Goal: Check status: Check status

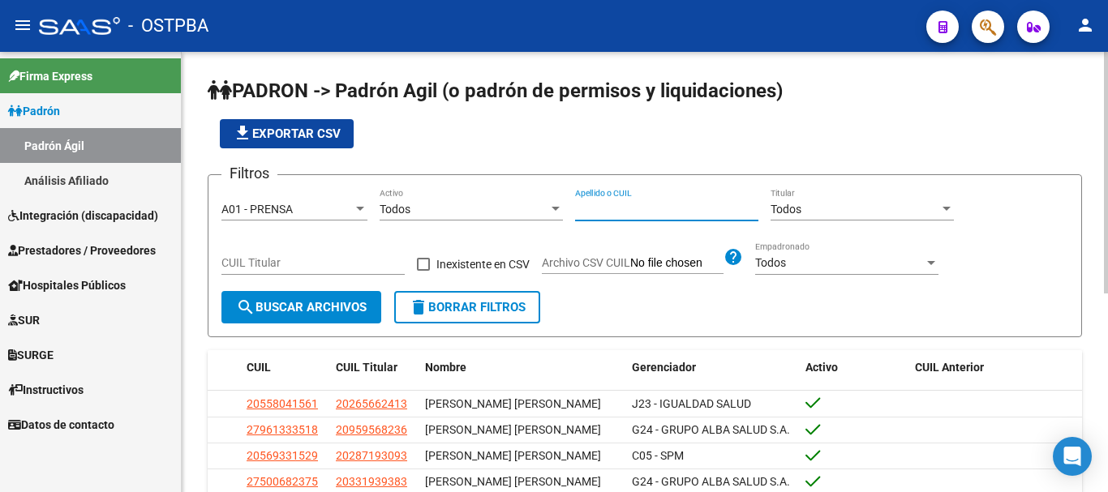
click at [615, 206] on input "Apellido o CUIL" at bounding box center [666, 210] width 183 height 14
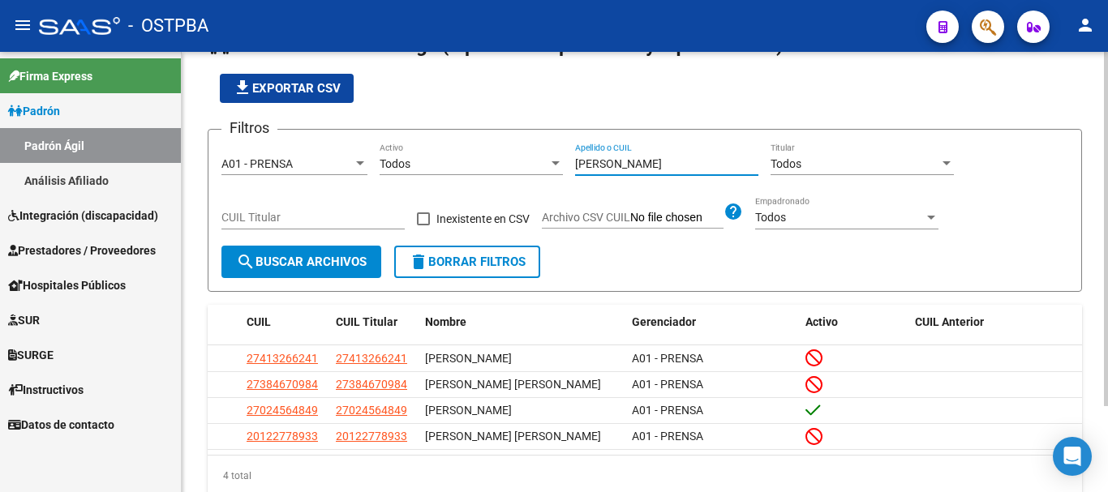
scroll to position [81, 0]
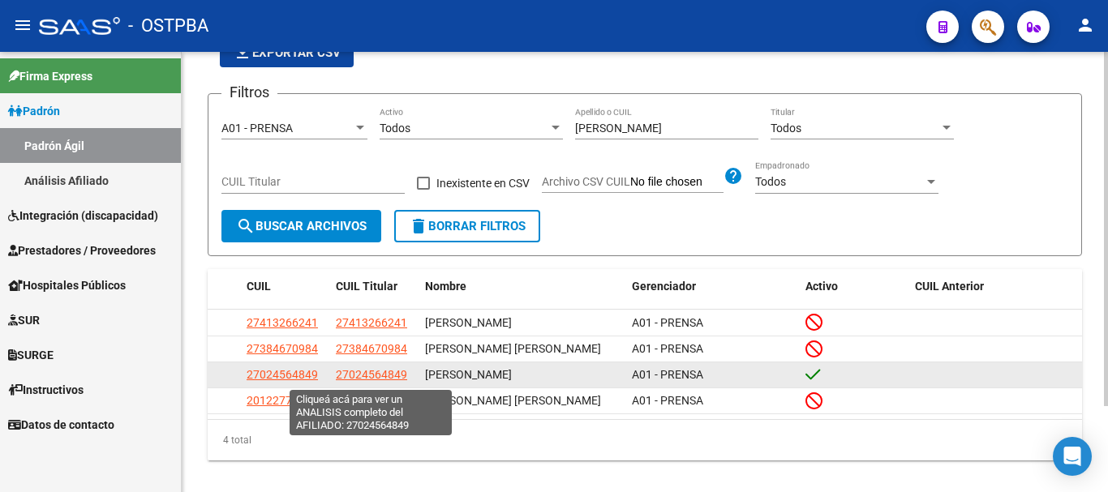
click at [349, 381] on span "27024564849" at bounding box center [371, 374] width 71 height 13
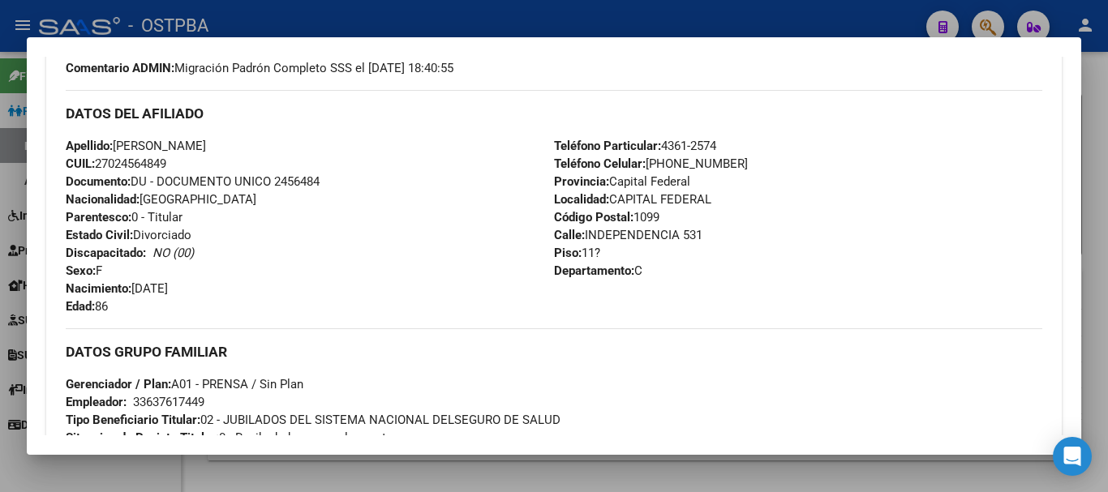
scroll to position [0, 0]
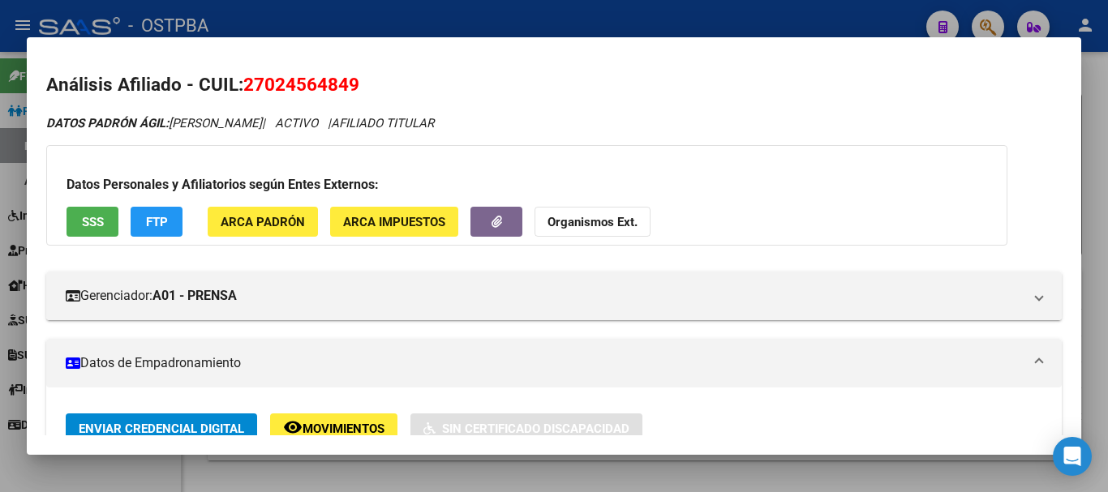
click at [313, 473] on div at bounding box center [554, 246] width 1108 height 492
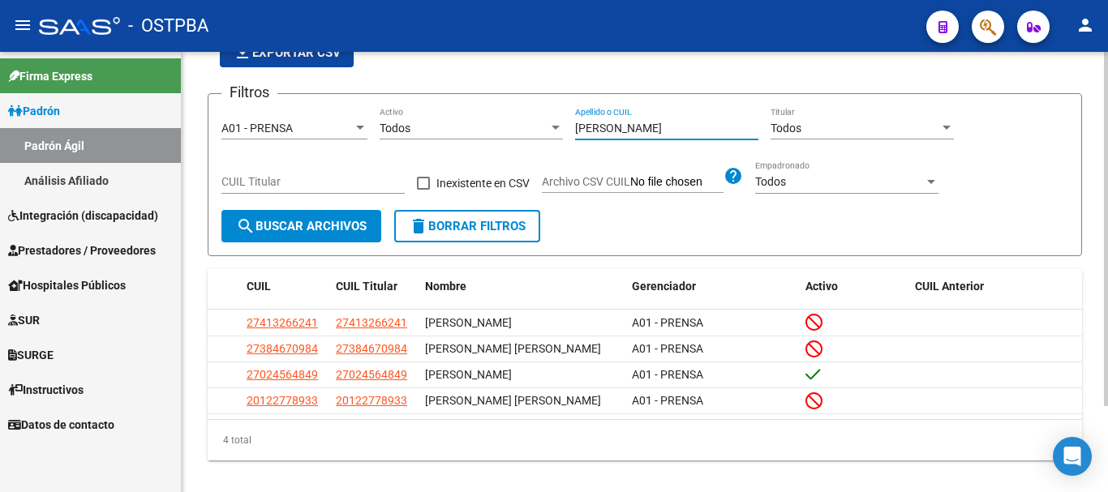
click at [620, 126] on input "[PERSON_NAME]" at bounding box center [666, 129] width 183 height 14
type input "R"
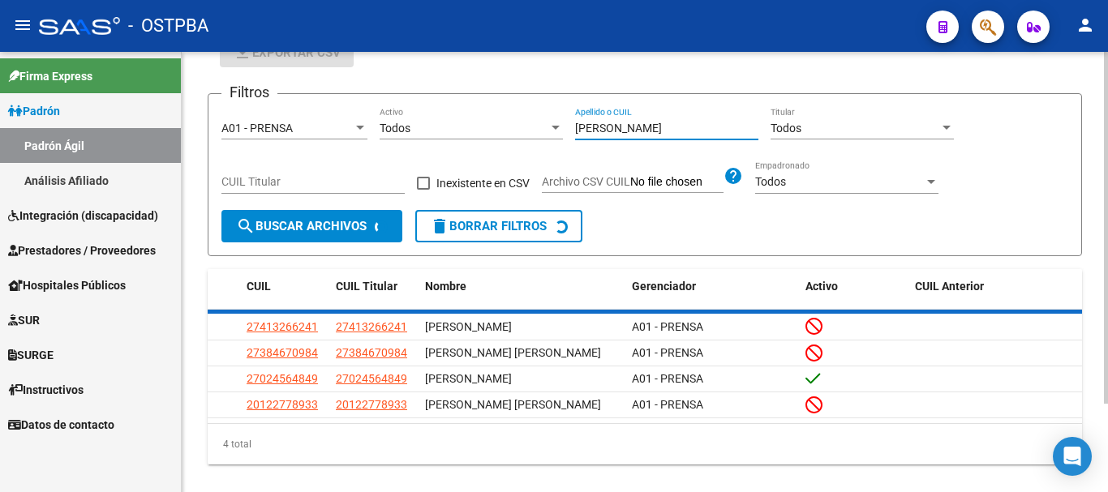
scroll to position [79, 0]
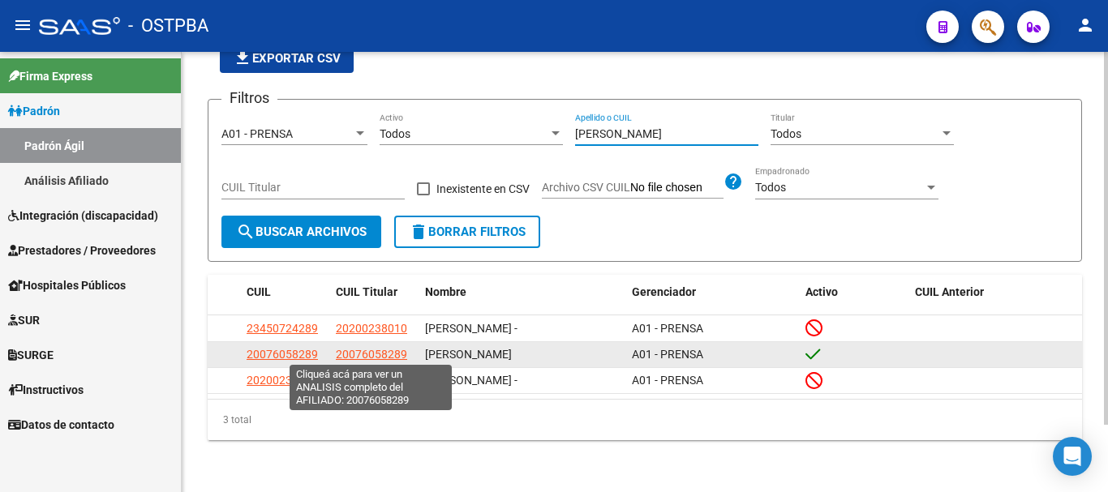
type input "[PERSON_NAME]"
click at [367, 353] on span "20076058289" at bounding box center [371, 354] width 71 height 13
type textarea "20076058289"
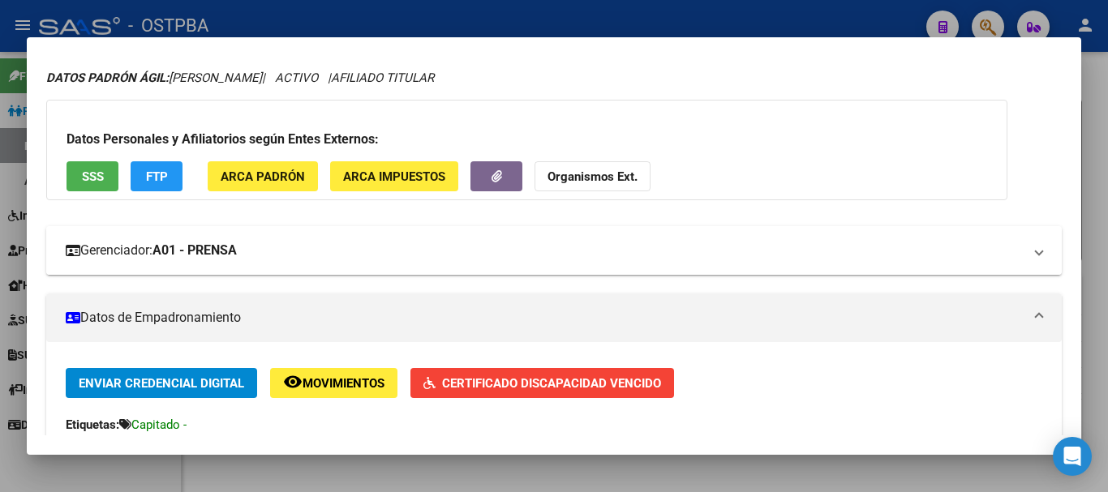
scroll to position [81, 0]
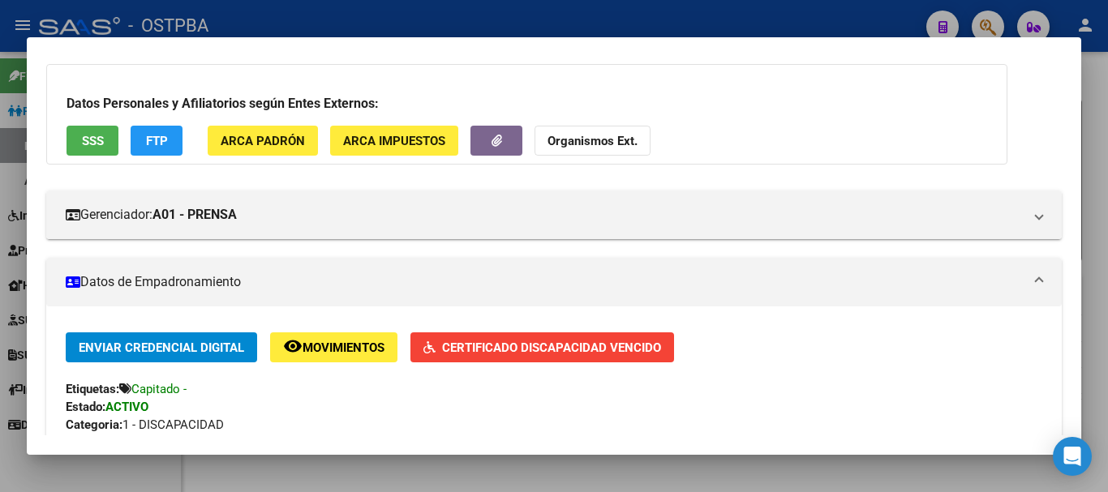
click at [546, 349] on span "Certificado Discapacidad Vencido" at bounding box center [551, 348] width 219 height 15
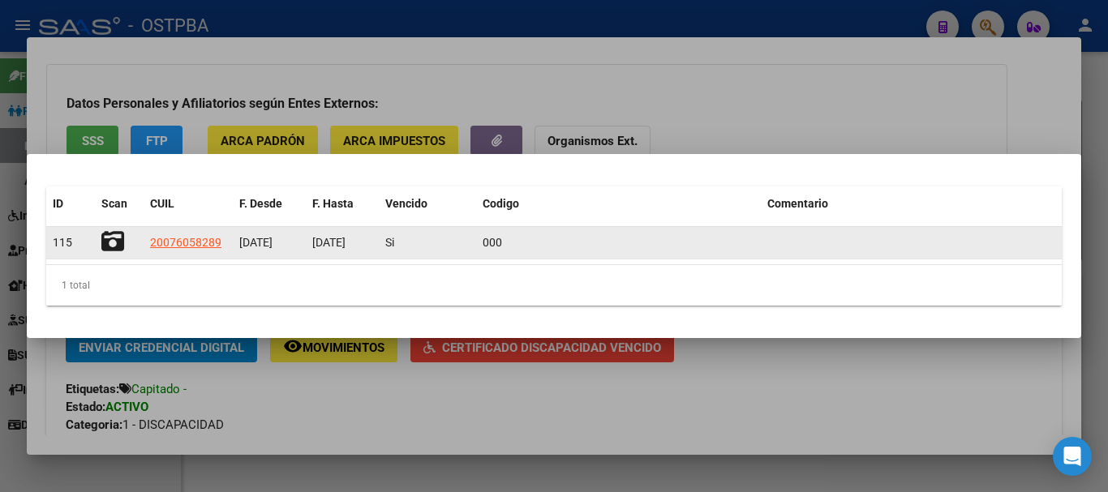
click at [108, 236] on icon at bounding box center [112, 241] width 23 height 23
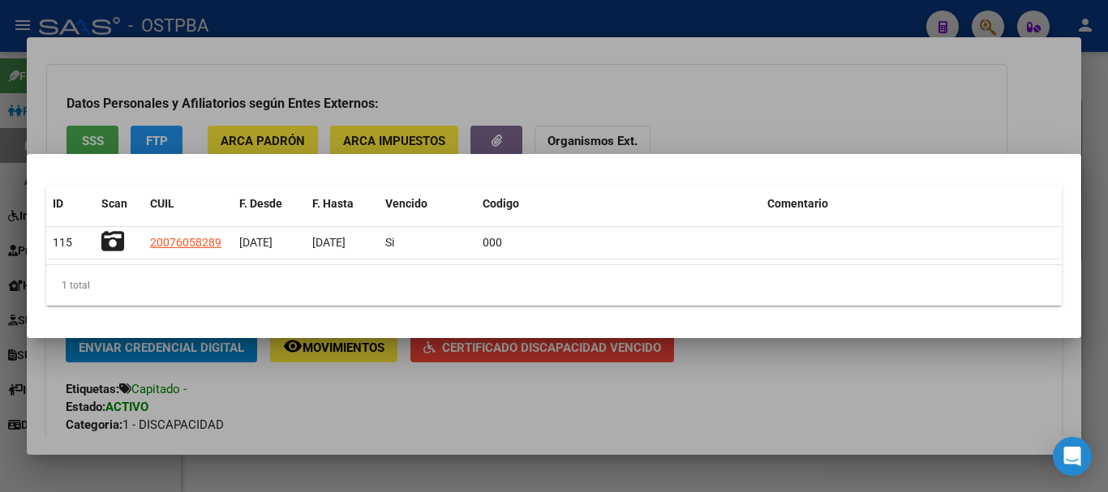
drag, startPoint x: 454, startPoint y: 409, endPoint x: 477, endPoint y: 446, distance: 43.7
click at [456, 409] on div at bounding box center [554, 246] width 1108 height 492
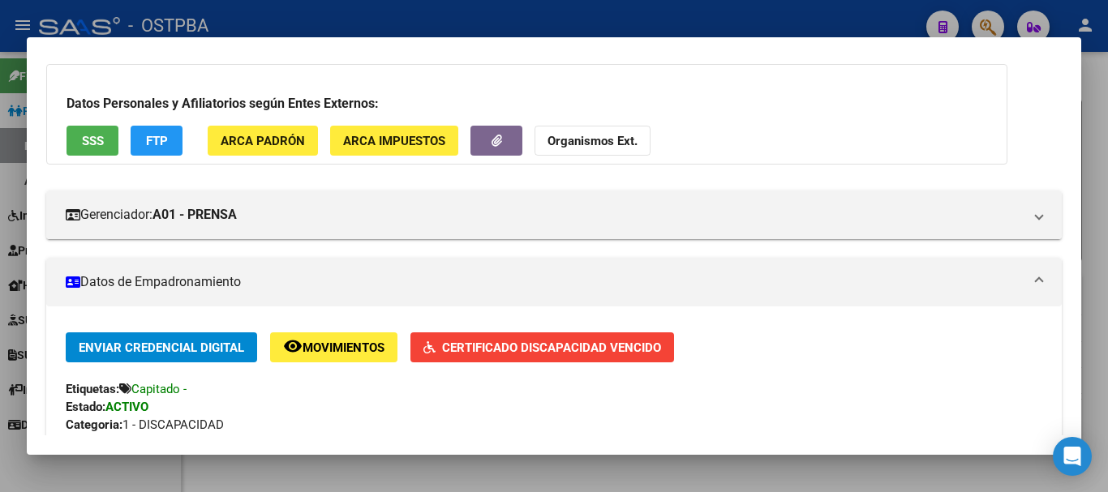
click at [490, 485] on div at bounding box center [554, 246] width 1108 height 492
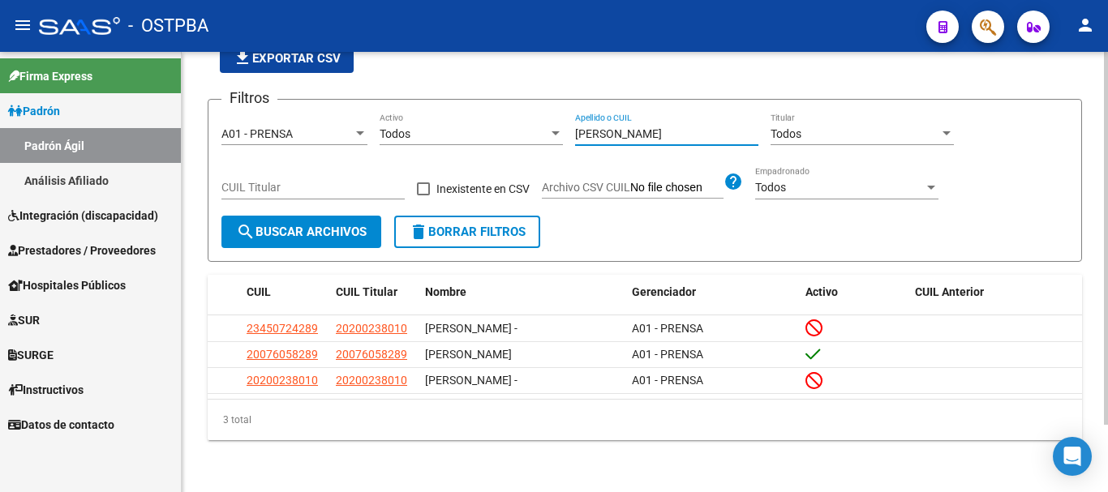
click at [616, 127] on input "[PERSON_NAME]" at bounding box center [666, 134] width 183 height 14
type input "s"
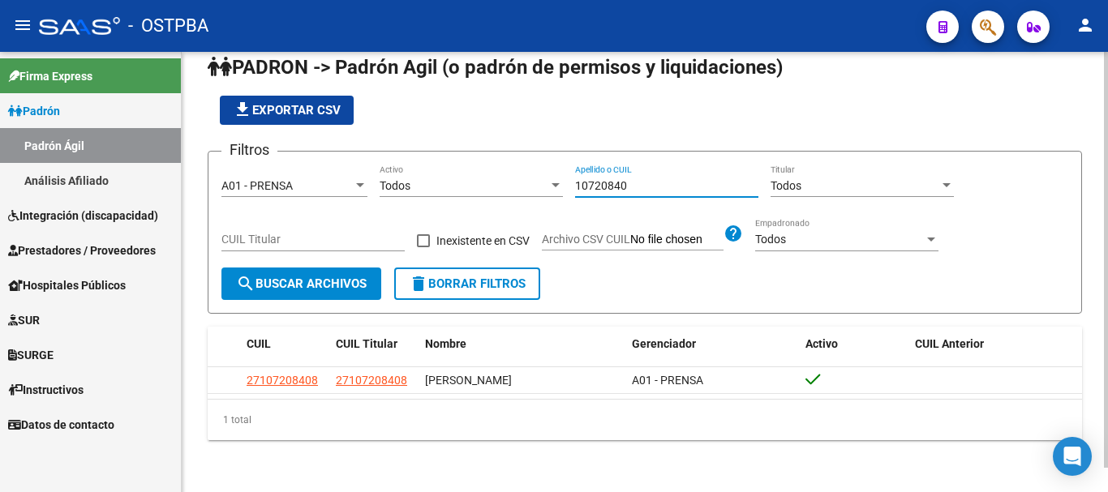
scroll to position [26, 0]
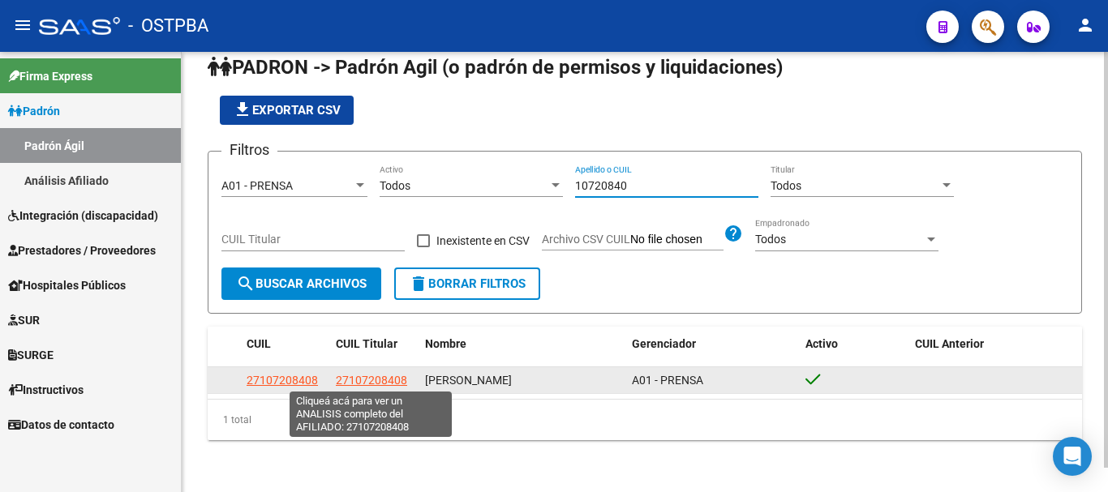
type input "10720840"
click at [354, 379] on span "27107208408" at bounding box center [371, 380] width 71 height 13
type textarea "27107208408"
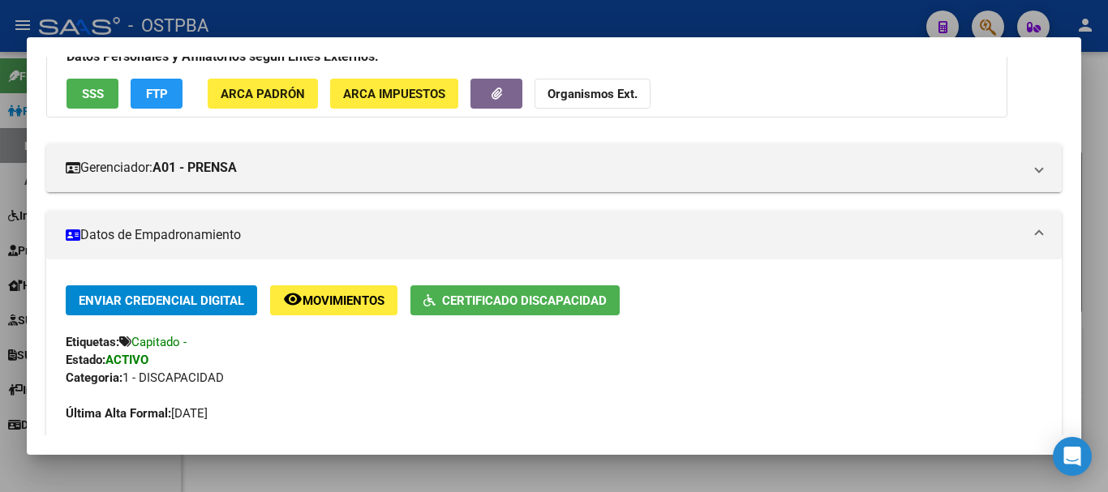
scroll to position [0, 0]
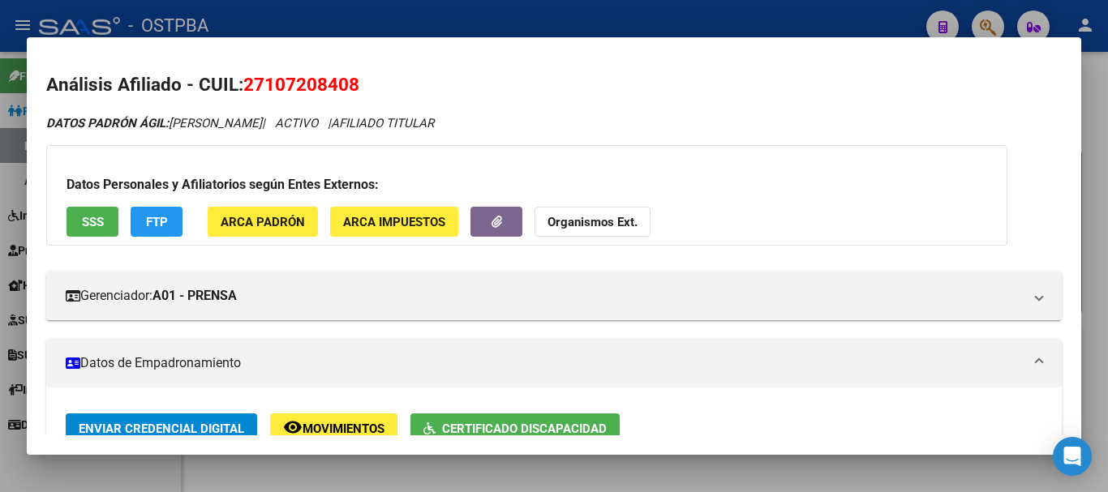
click at [539, 478] on div at bounding box center [554, 246] width 1108 height 492
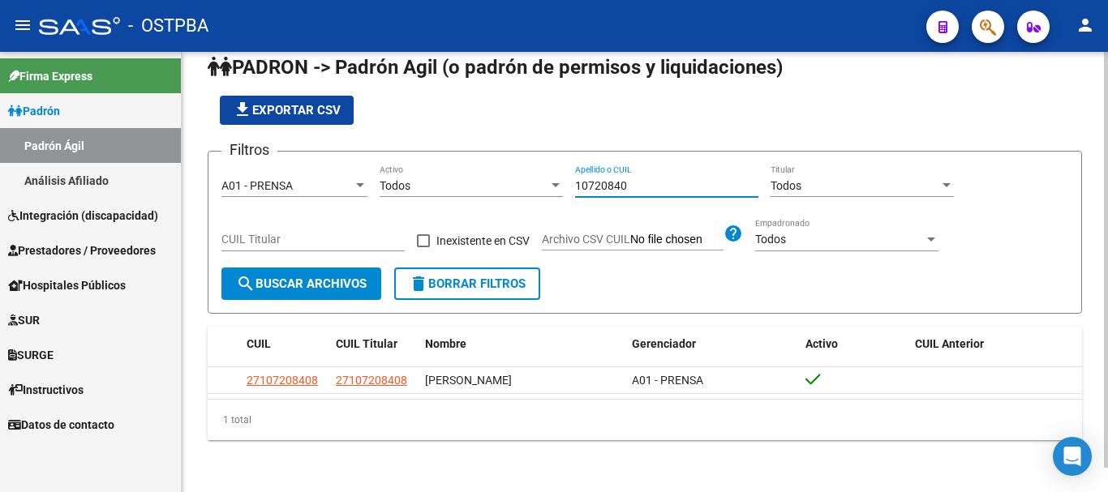
click at [645, 179] on input "10720840" at bounding box center [666, 186] width 183 height 14
type input "1"
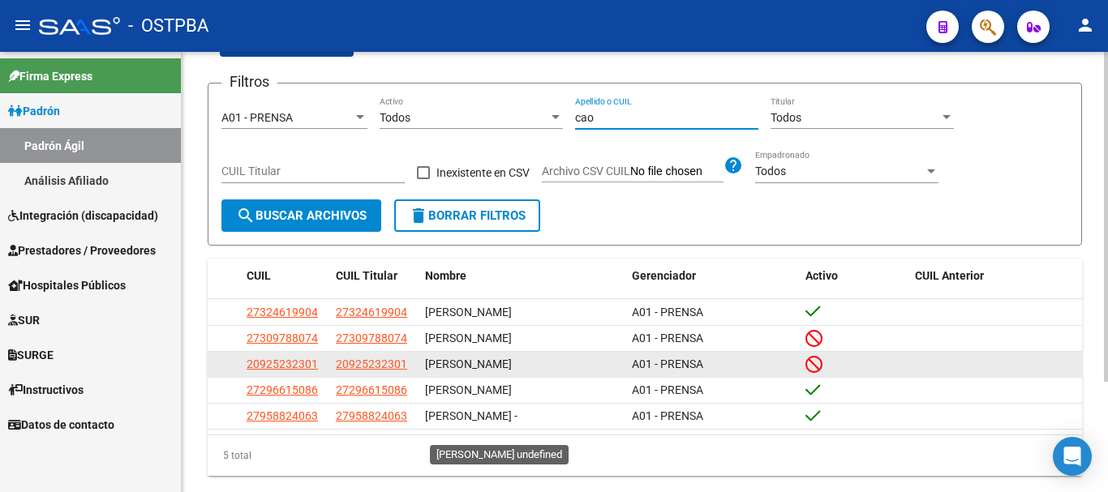
scroll to position [107, 0]
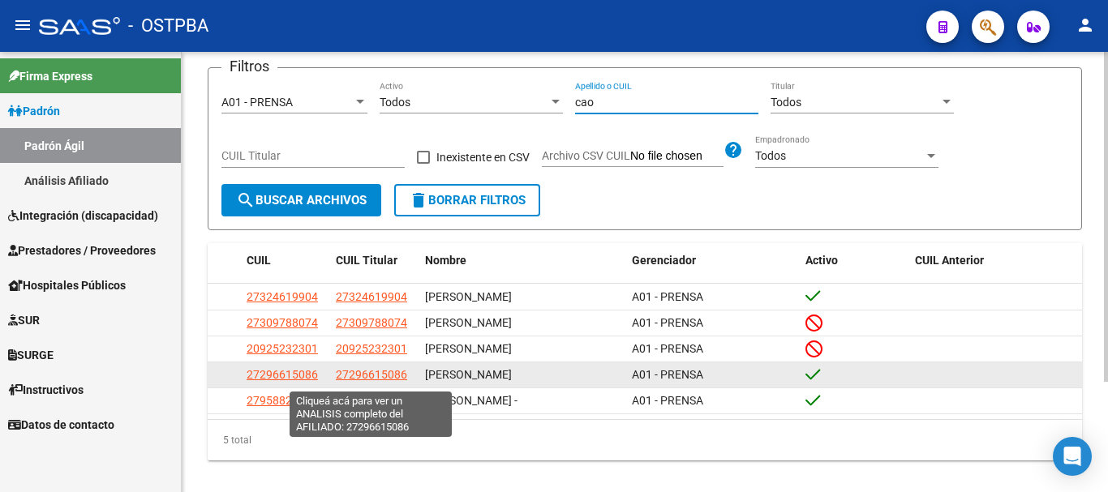
type input "cao"
click at [351, 376] on span "27296615086" at bounding box center [371, 374] width 71 height 13
type textarea "27296615086"
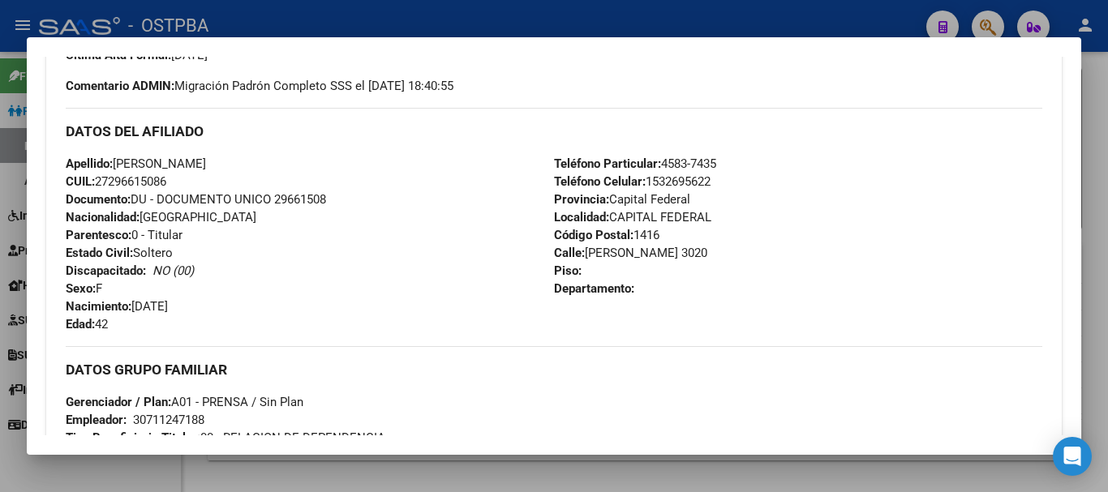
scroll to position [0, 0]
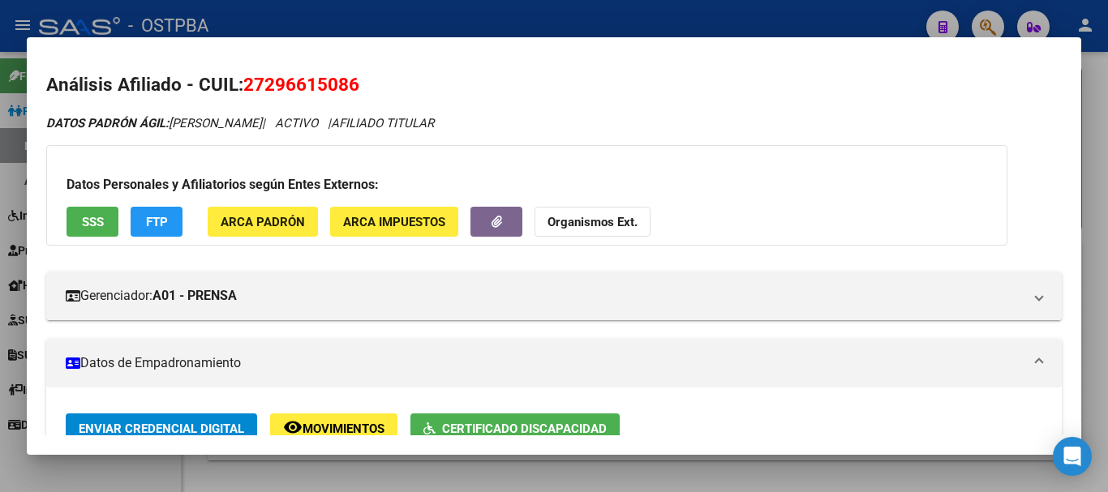
click at [383, 474] on div at bounding box center [554, 246] width 1108 height 492
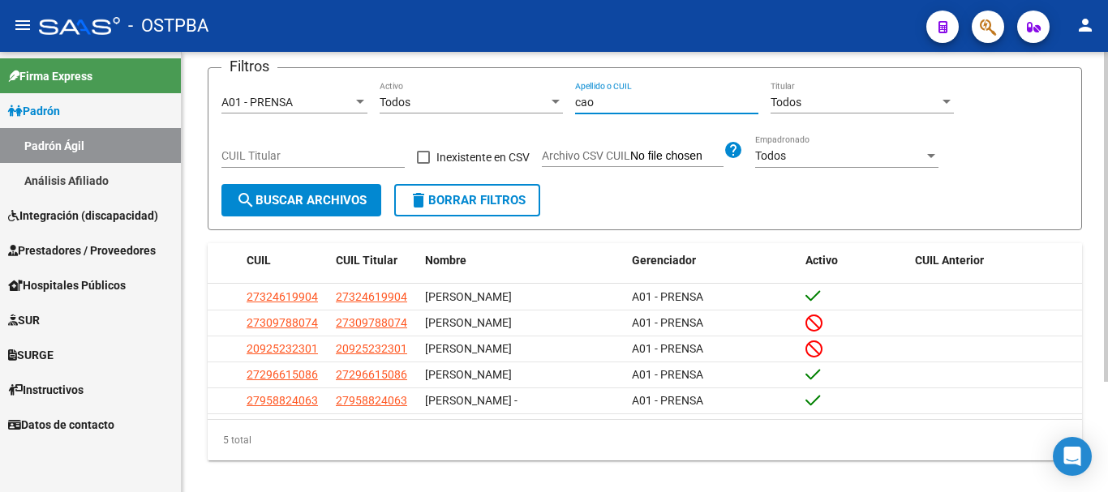
click at [611, 104] on input "cao" at bounding box center [666, 103] width 183 height 14
type input "c"
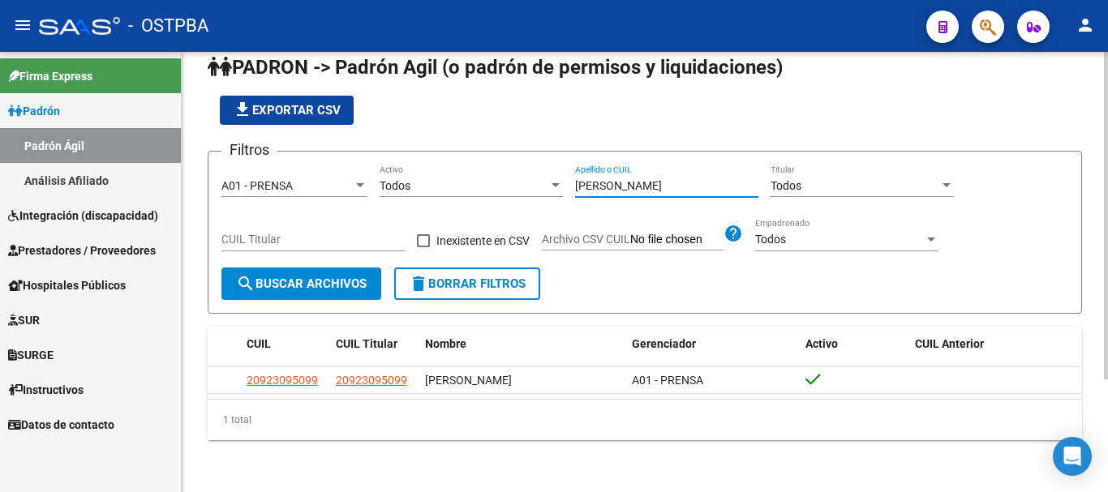
scroll to position [26, 0]
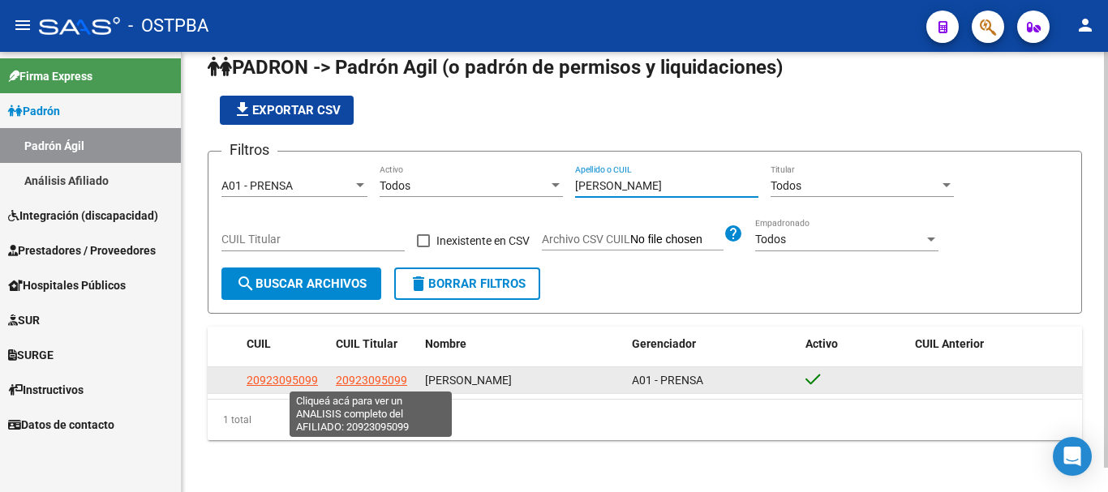
type input "[PERSON_NAME]"
click at [378, 374] on span "20923095099" at bounding box center [371, 380] width 71 height 13
type textarea "20923095099"
